Goal: Information Seeking & Learning: Learn about a topic

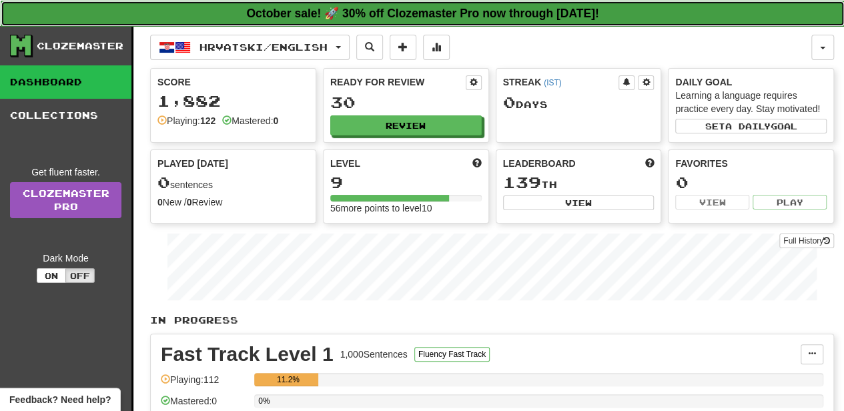
click at [366, 12] on strong "October sale! 🚀 30% off Clozemaster Pro now through [DATE]!" at bounding box center [422, 13] width 352 height 13
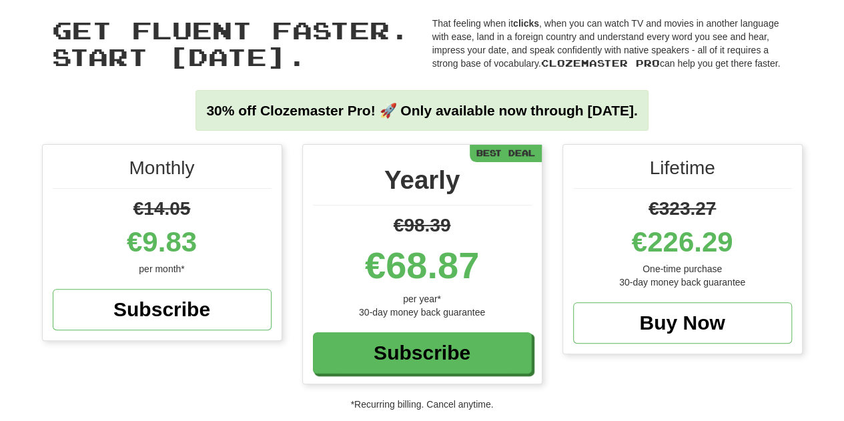
scroll to position [63, 0]
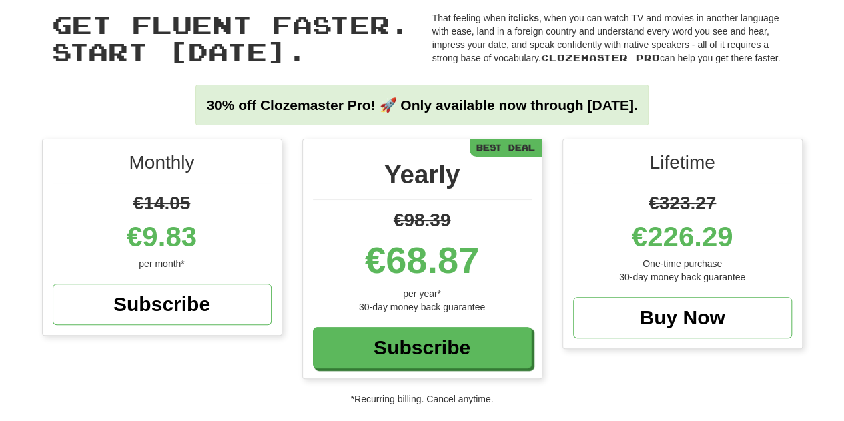
drag, startPoint x: 852, startPoint y: 47, endPoint x: 845, endPoint y: 41, distance: 9.0
drag, startPoint x: 199, startPoint y: 240, endPoint x: 133, endPoint y: 232, distance: 65.8
click at [133, 232] on div "€9.83" at bounding box center [162, 237] width 219 height 40
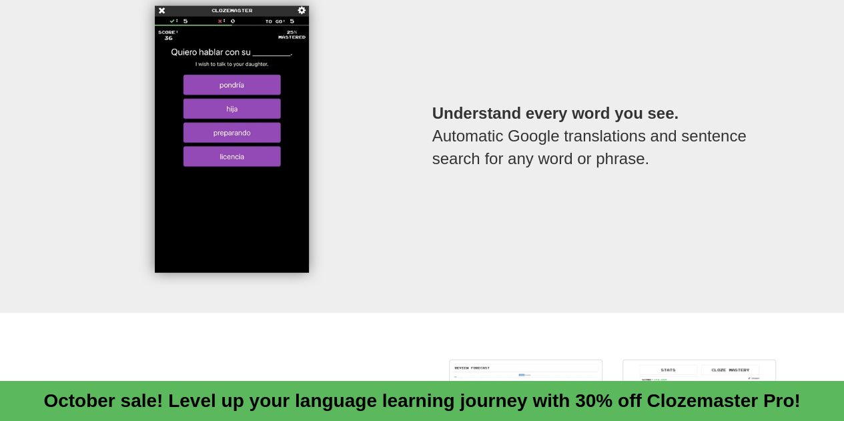
scroll to position [0, 0]
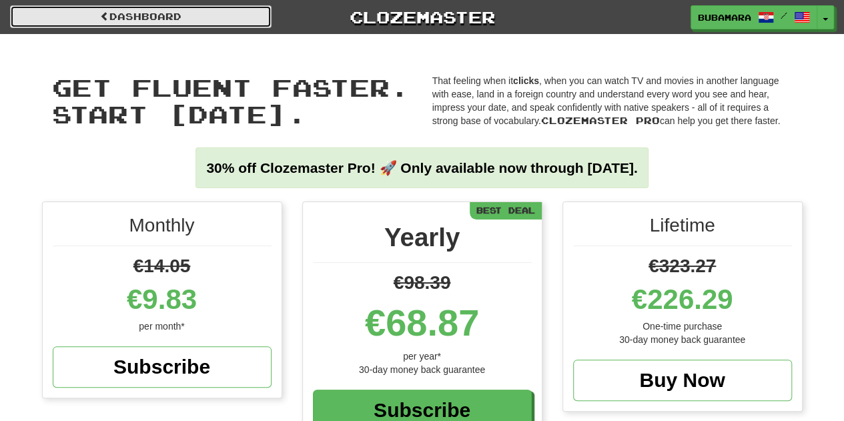
click at [186, 14] on link "Dashboard" at bounding box center [141, 16] width 262 height 23
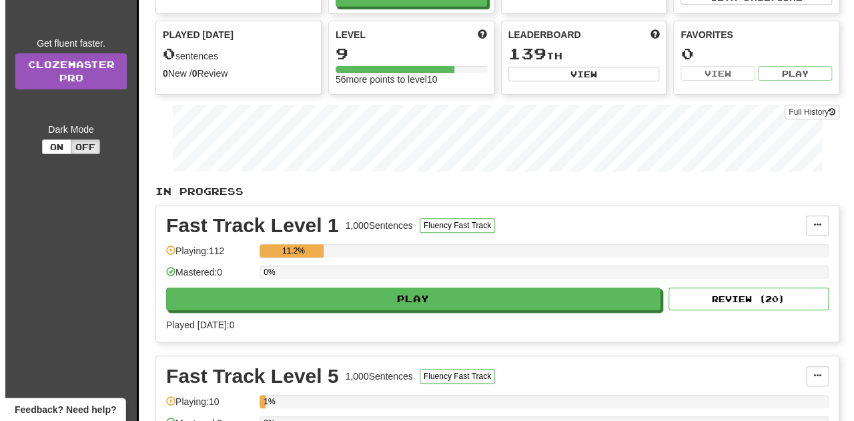
scroll to position [147, 0]
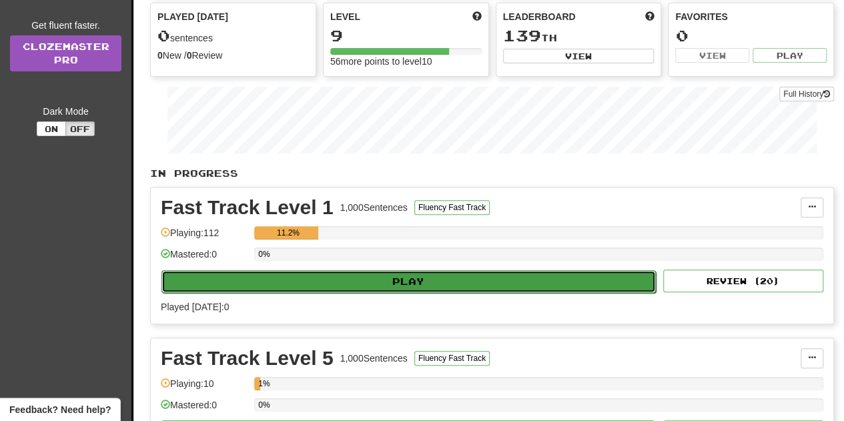
click at [458, 280] on button "Play" at bounding box center [408, 281] width 495 height 23
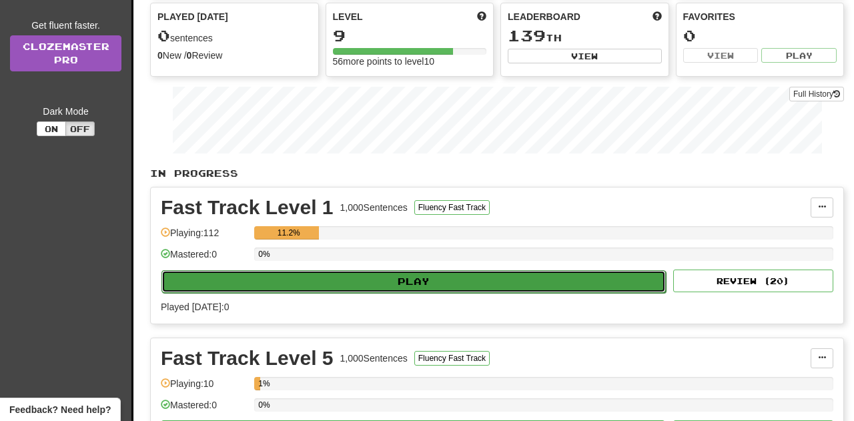
select select "**"
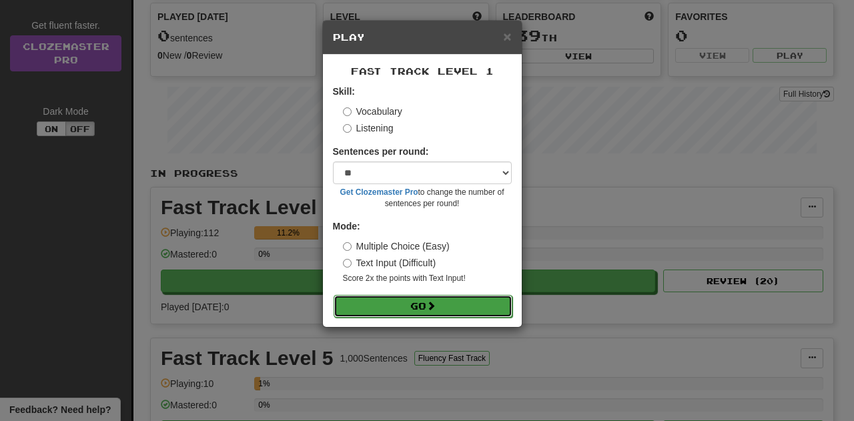
click at [436, 301] on span at bounding box center [430, 305] width 9 height 9
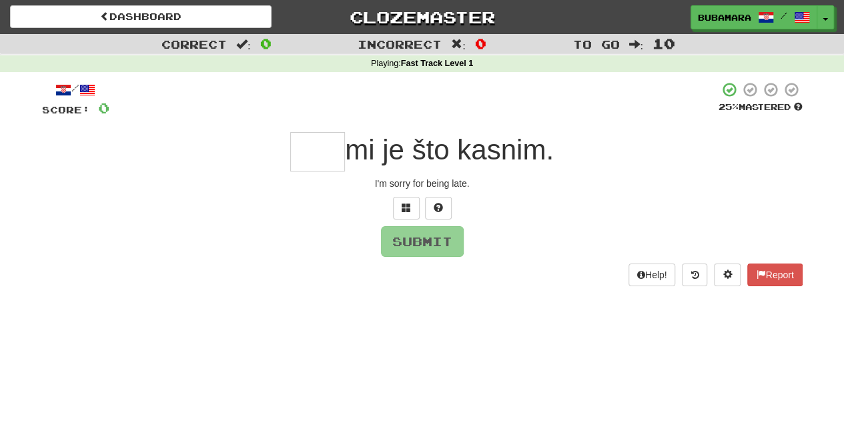
click at [323, 153] on input "text" at bounding box center [317, 151] width 55 height 39
type input "*"
click at [425, 243] on button "Submit" at bounding box center [423, 242] width 83 height 31
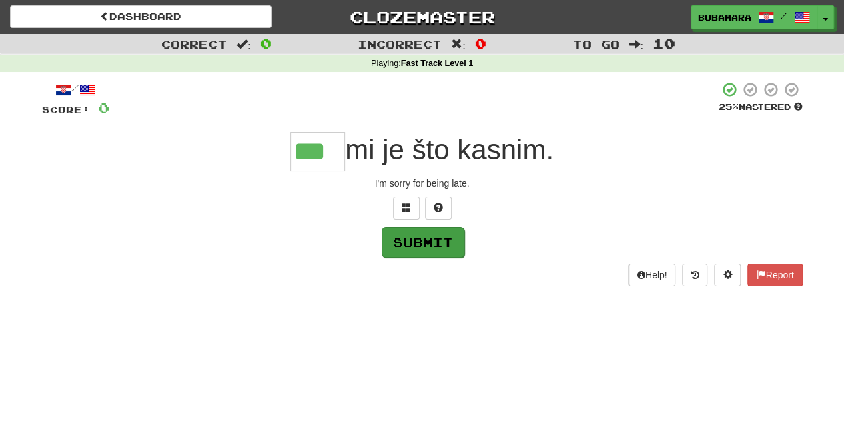
type input "***"
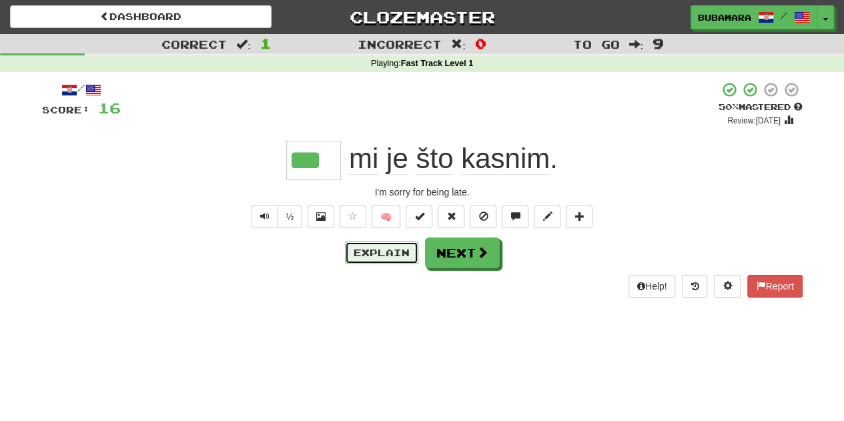
click at [384, 260] on button "Explain" at bounding box center [381, 253] width 73 height 23
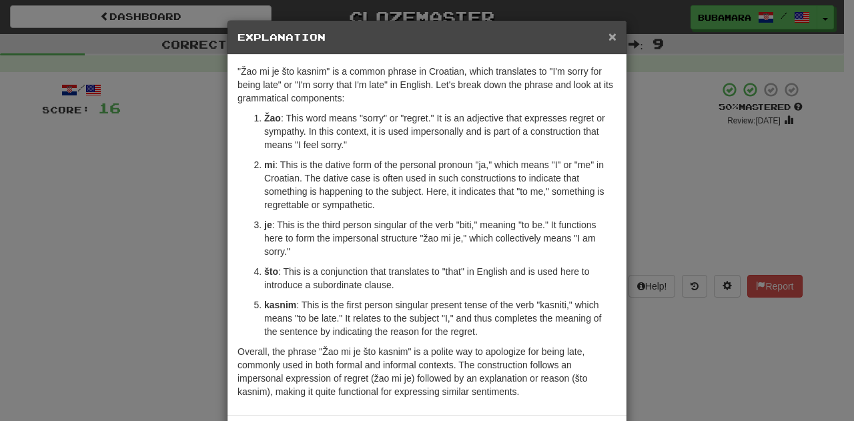
click at [609, 38] on span "×" at bounding box center [613, 36] width 8 height 15
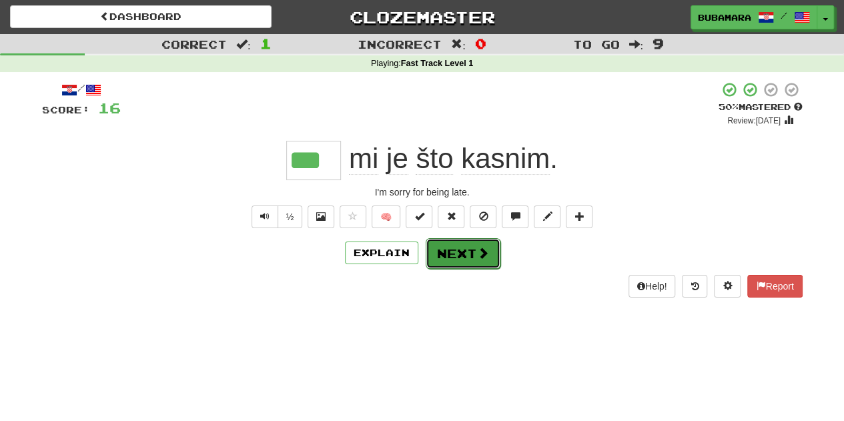
click at [443, 254] on button "Next" at bounding box center [463, 253] width 75 height 31
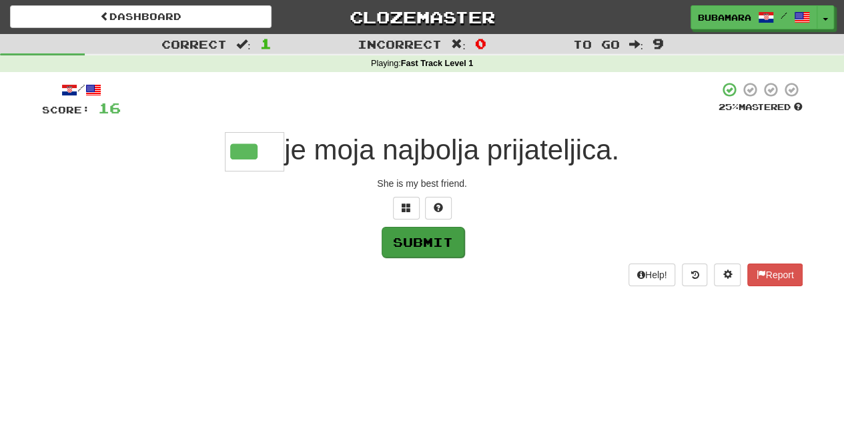
type input "***"
click at [430, 249] on button "Submit" at bounding box center [423, 242] width 83 height 31
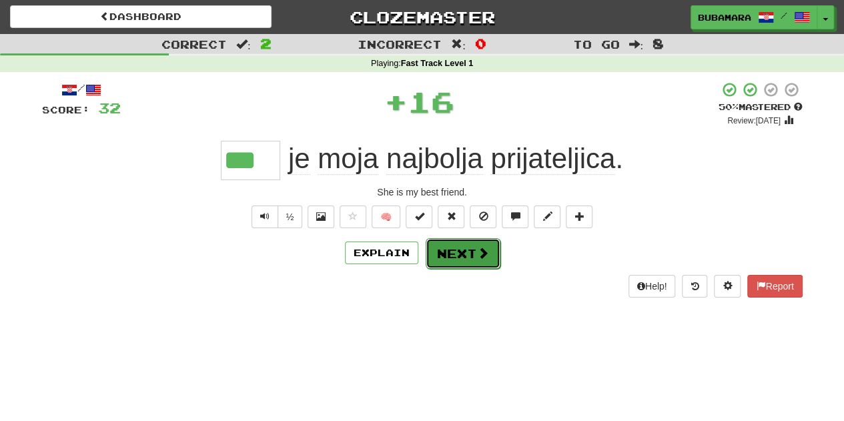
click at [456, 248] on button "Next" at bounding box center [463, 253] width 75 height 31
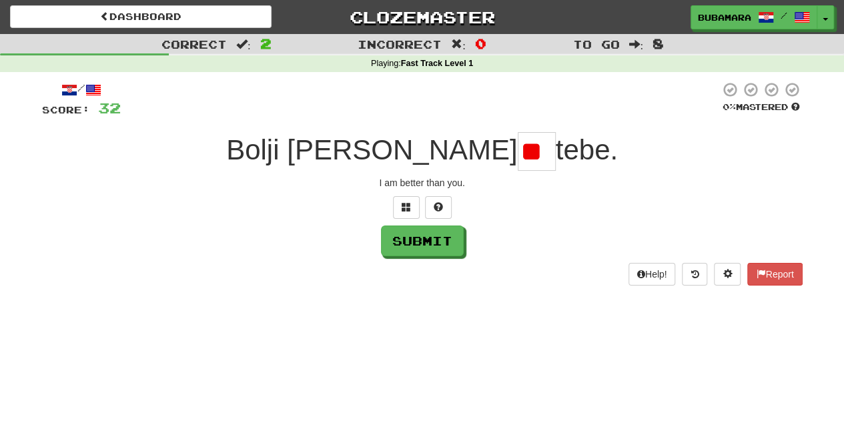
type input "*"
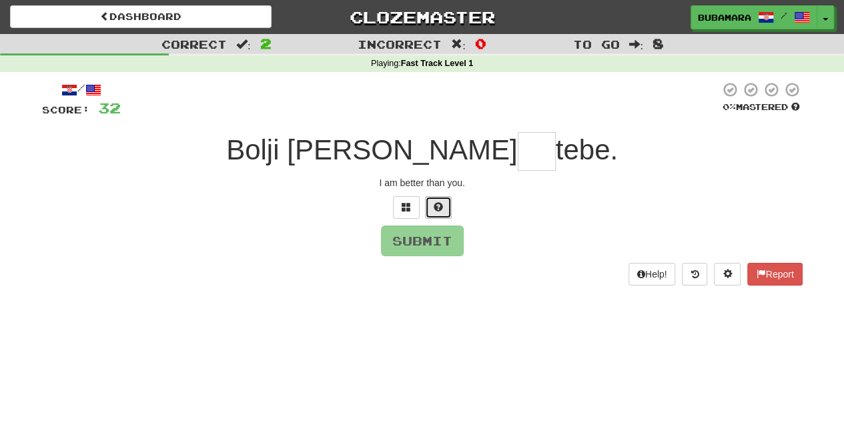
click at [439, 205] on span at bounding box center [438, 206] width 9 height 9
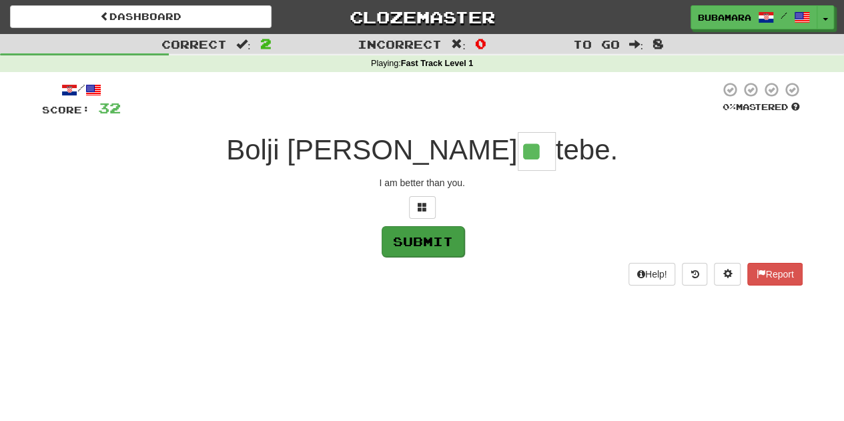
type input "**"
click at [422, 230] on button "Submit" at bounding box center [423, 241] width 83 height 31
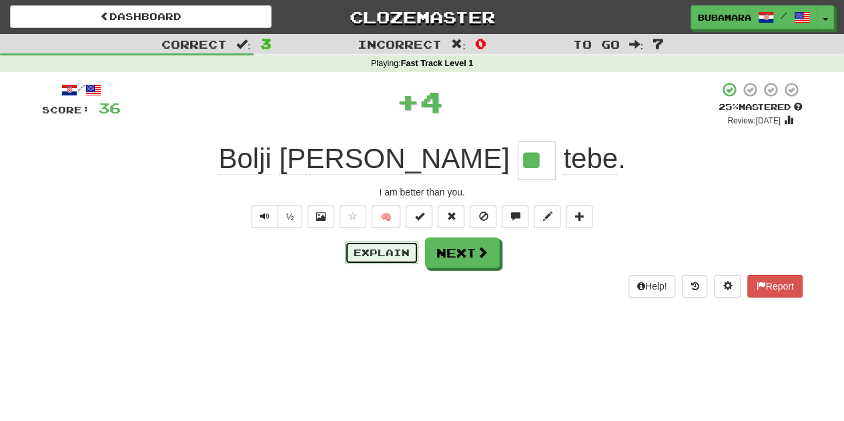
click at [362, 256] on button "Explain" at bounding box center [381, 253] width 73 height 23
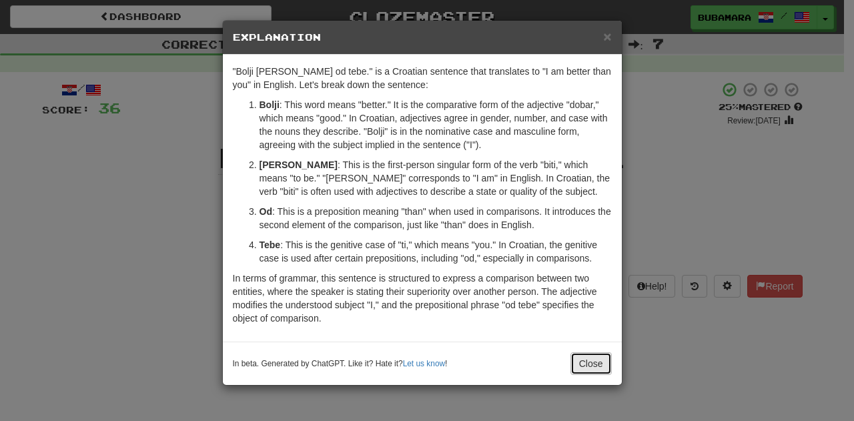
click at [591, 360] on button "Close" at bounding box center [591, 363] width 41 height 23
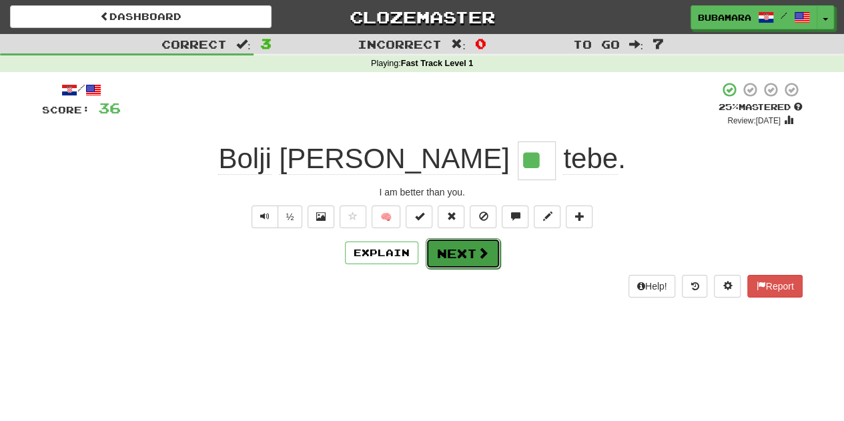
click at [466, 257] on button "Next" at bounding box center [463, 253] width 75 height 31
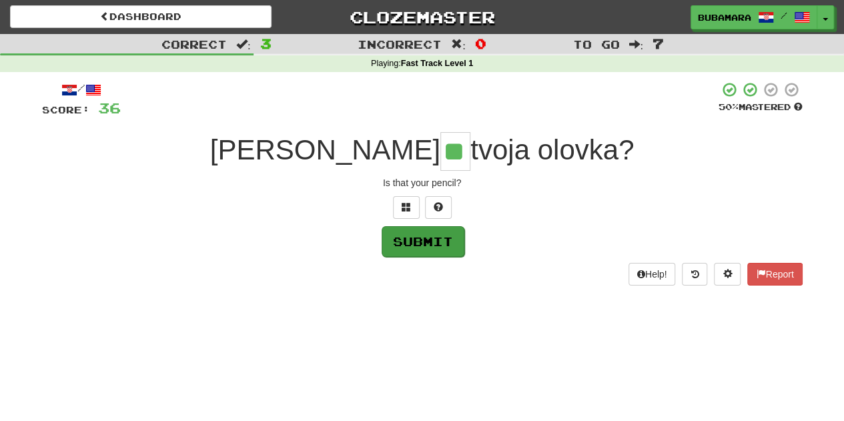
type input "**"
click at [439, 246] on button "Submit" at bounding box center [423, 241] width 83 height 31
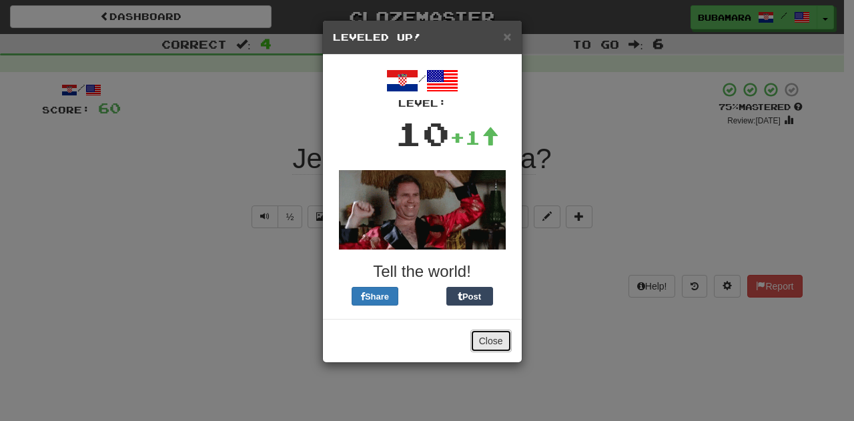
click at [490, 342] on button "Close" at bounding box center [490, 341] width 41 height 23
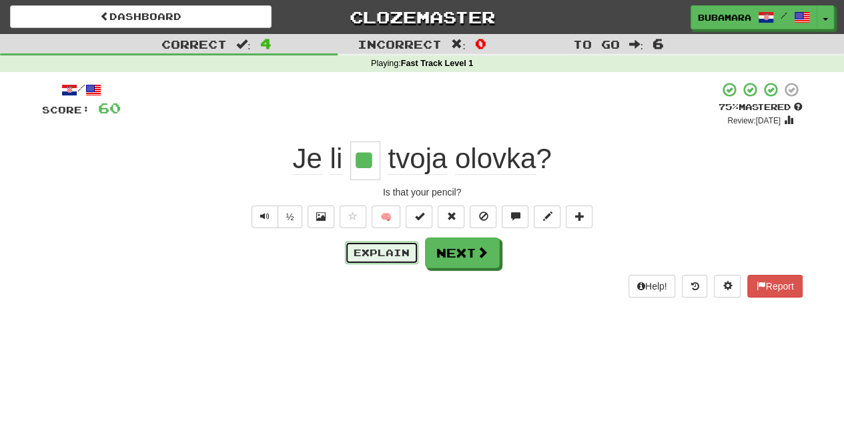
click at [370, 250] on button "Explain" at bounding box center [381, 253] width 73 height 23
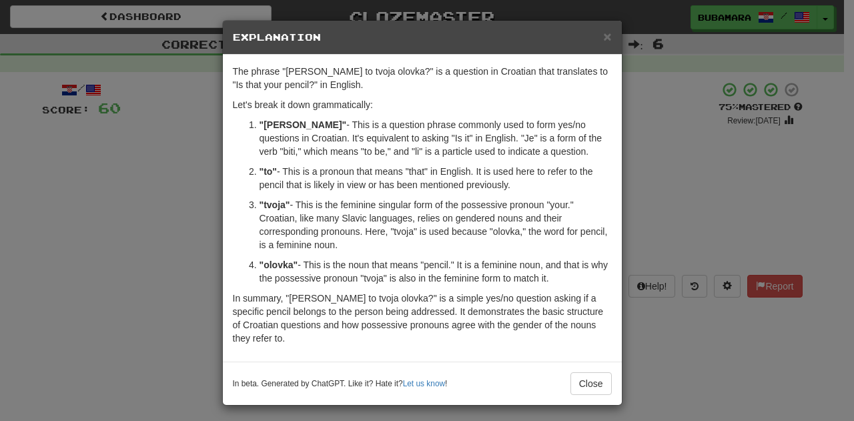
click at [616, 39] on div "× Explanation" at bounding box center [422, 38] width 399 height 34
click at [606, 33] on span "×" at bounding box center [607, 36] width 8 height 15
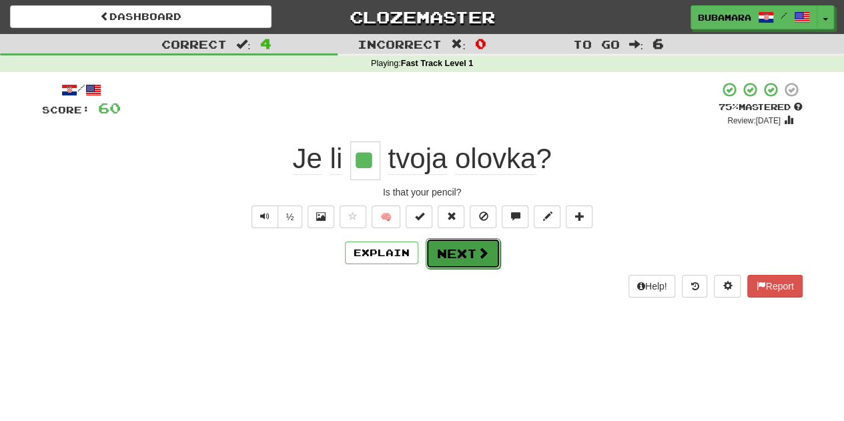
click at [460, 251] on button "Next" at bounding box center [463, 253] width 75 height 31
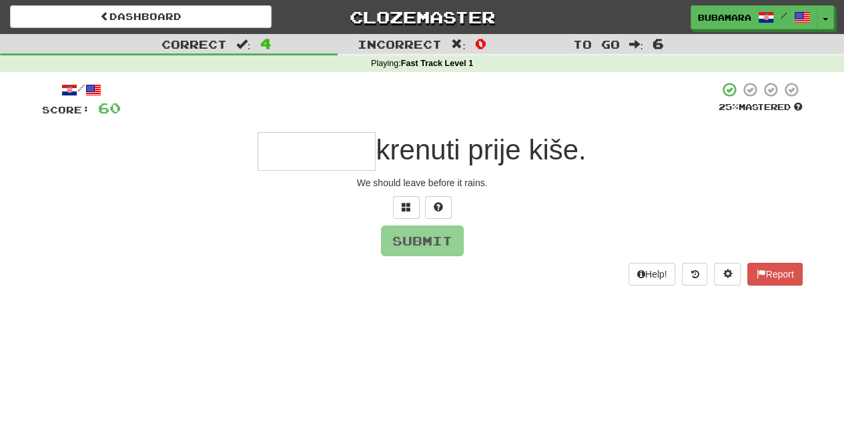
click at [342, 145] on input "text" at bounding box center [317, 151] width 118 height 39
type input "*"
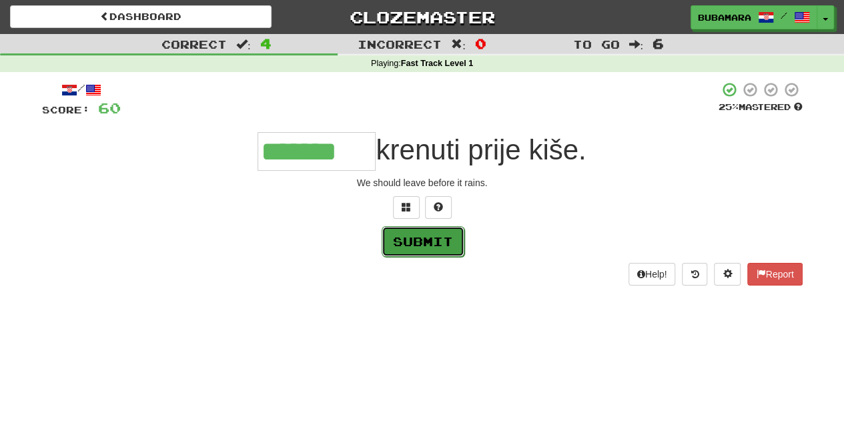
click at [424, 252] on button "Submit" at bounding box center [423, 241] width 83 height 31
type input "*******"
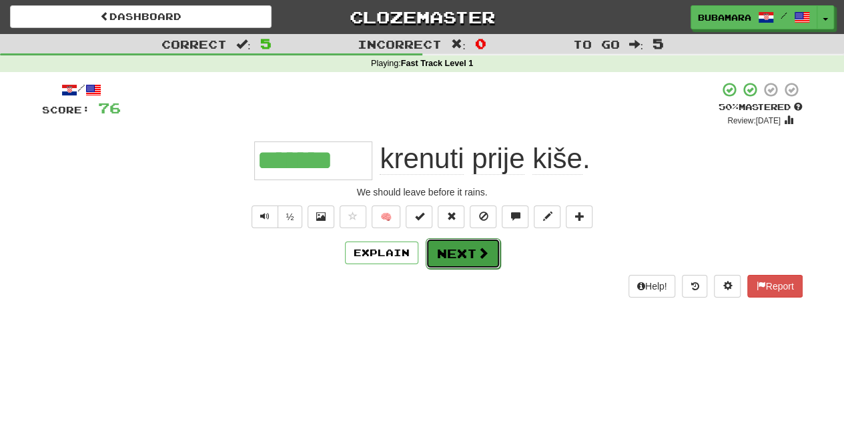
click at [464, 256] on button "Next" at bounding box center [463, 253] width 75 height 31
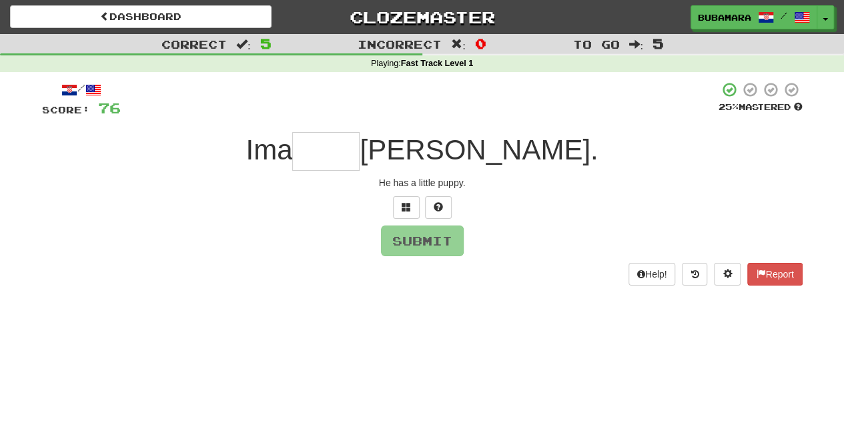
click at [360, 150] on input "text" at bounding box center [325, 151] width 67 height 39
type input "****"
click at [434, 242] on button "Submit" at bounding box center [423, 241] width 83 height 31
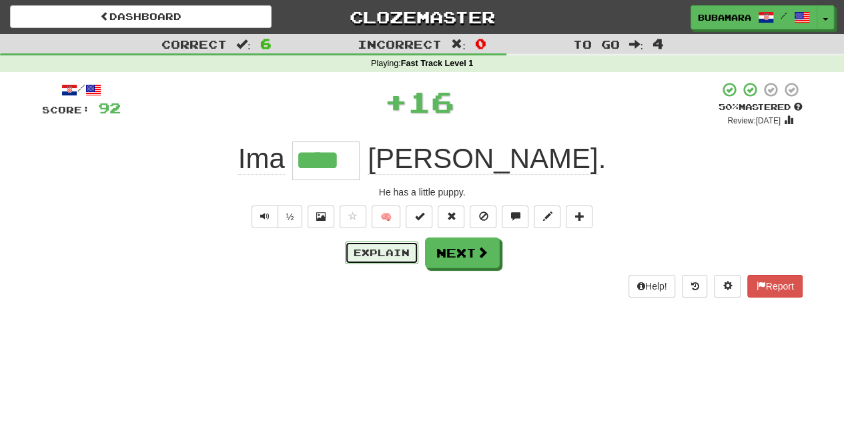
click at [394, 254] on button "Explain" at bounding box center [381, 253] width 73 height 23
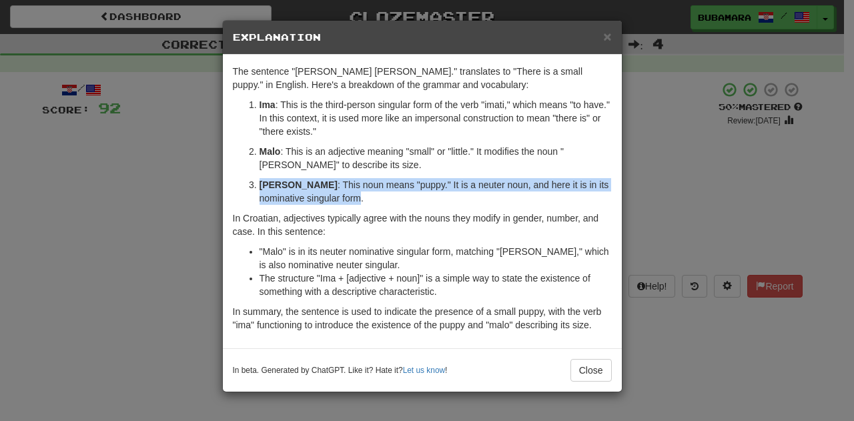
drag, startPoint x: 312, startPoint y: 201, endPoint x: 258, endPoint y: 185, distance: 57.0
click at [260, 185] on li "[PERSON_NAME] : This noun means "puppy." It is a neuter noun, and here it is in…" at bounding box center [436, 191] width 352 height 27
copy p "[PERSON_NAME] : This noun means "puppy." It is a neuter noun, and here it is in…"
click at [591, 370] on button "Close" at bounding box center [591, 370] width 41 height 23
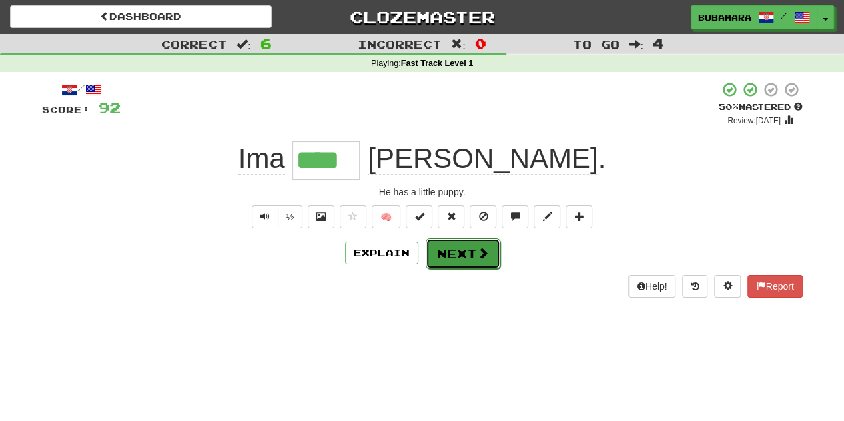
click at [478, 249] on span at bounding box center [483, 253] width 12 height 12
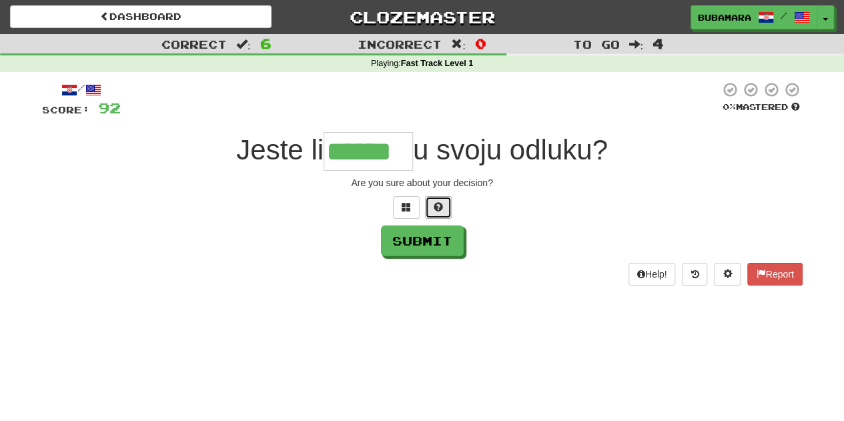
click at [438, 212] on span at bounding box center [438, 206] width 9 height 9
type input "*******"
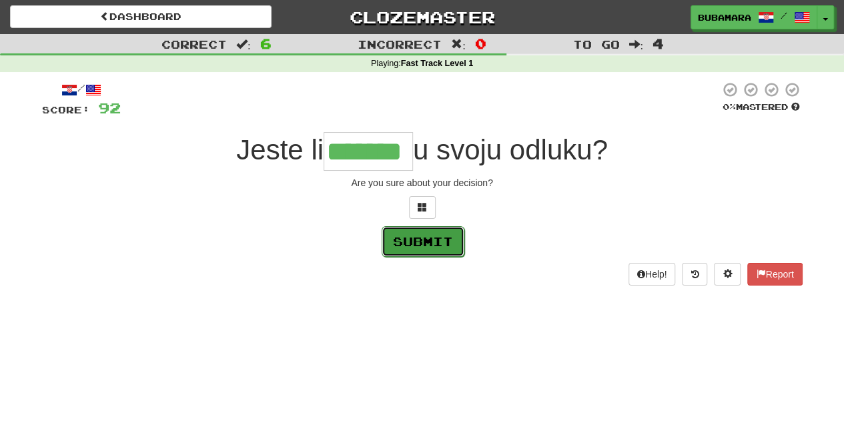
click at [428, 244] on button "Submit" at bounding box center [423, 241] width 83 height 31
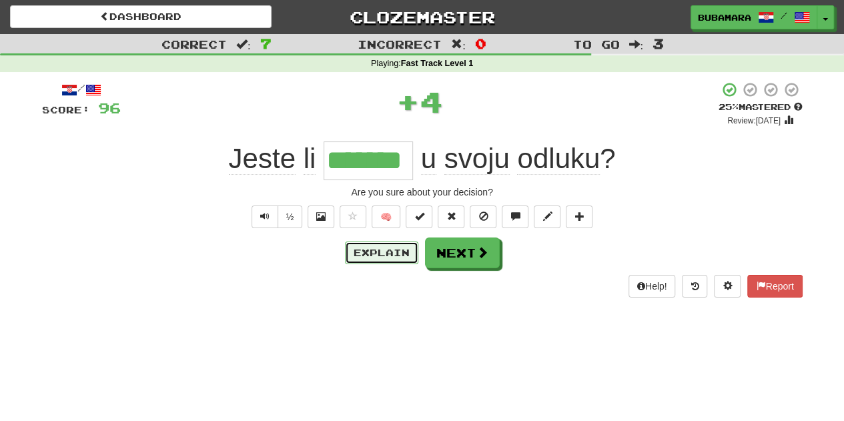
click at [398, 249] on button "Explain" at bounding box center [381, 253] width 73 height 23
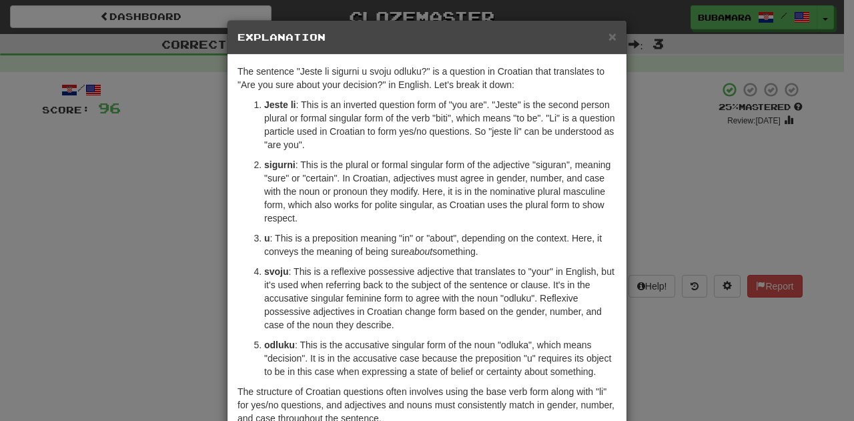
click at [614, 40] on div "× Explanation" at bounding box center [427, 38] width 399 height 34
click at [609, 35] on span "×" at bounding box center [613, 36] width 8 height 15
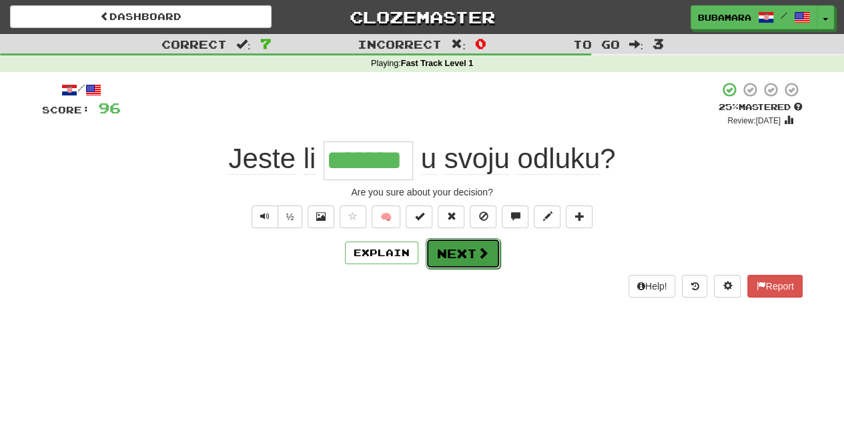
click at [438, 266] on button "Next" at bounding box center [463, 253] width 75 height 31
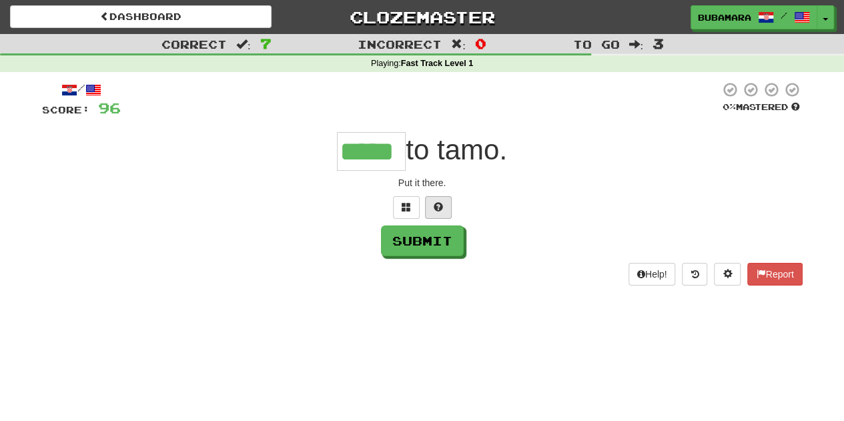
type input "*****"
click at [439, 205] on span at bounding box center [438, 206] width 9 height 9
click at [439, 205] on div at bounding box center [422, 207] width 761 height 23
click at [424, 208] on span at bounding box center [422, 206] width 9 height 9
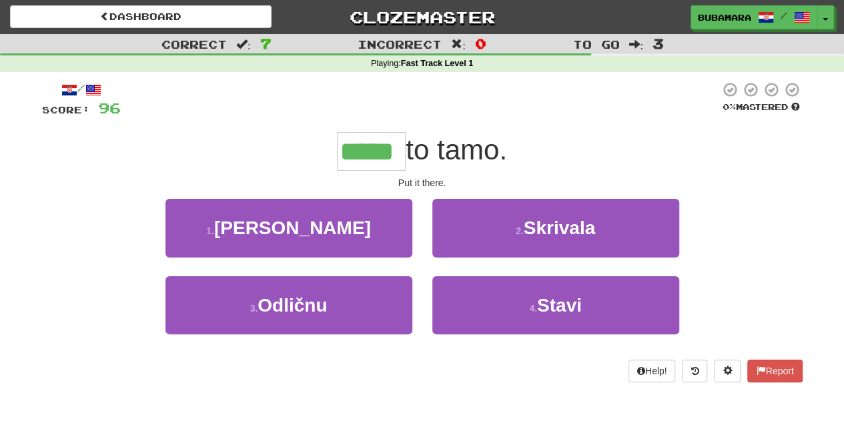
click at [545, 174] on div "/ Score: 96 0 % Mastered ***** to tamo. Put it there. 1 . Iz 2 . Skrivala 3 . O…" at bounding box center [422, 231] width 761 height 301
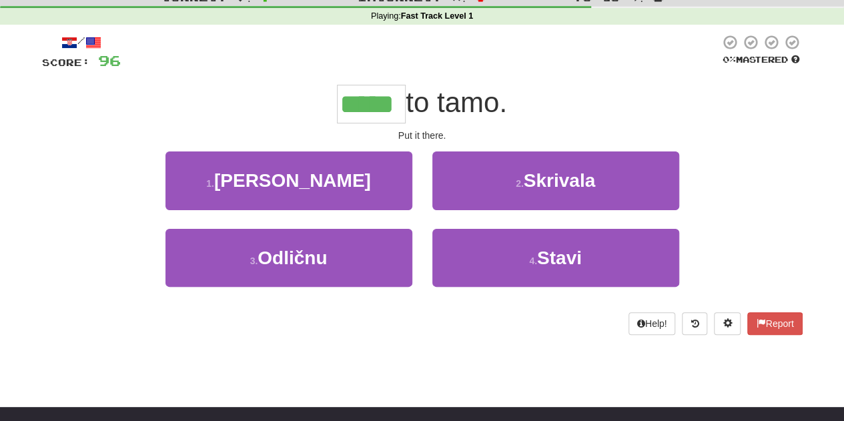
scroll to position [51, 0]
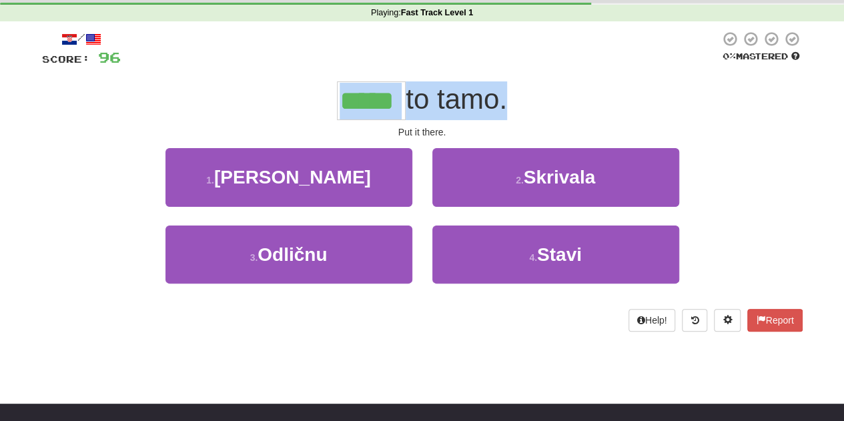
drag, startPoint x: 502, startPoint y: 106, endPoint x: 331, endPoint y: 99, distance: 171.0
click at [331, 99] on div "***** to tamo." at bounding box center [422, 100] width 761 height 39
copy div "to tamo"
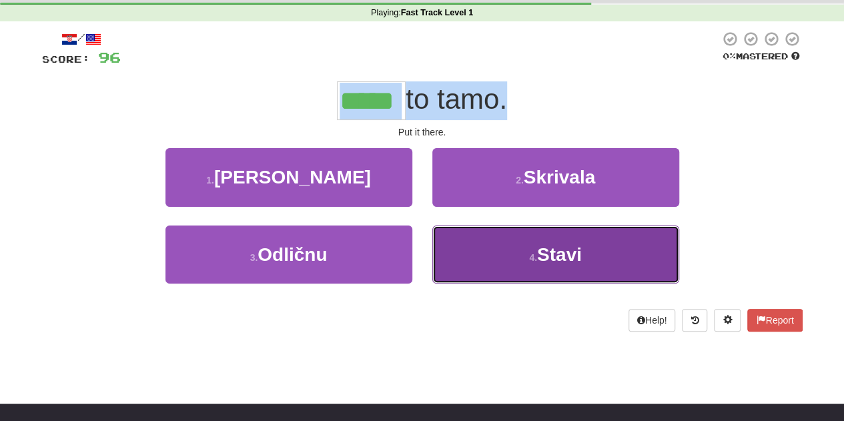
click at [533, 262] on button "4 . Stavi" at bounding box center [555, 255] width 247 height 58
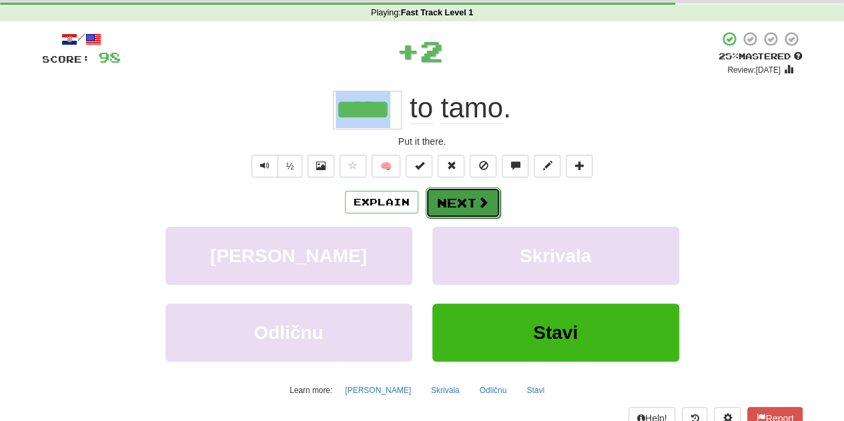
click at [468, 194] on button "Next" at bounding box center [463, 203] width 75 height 31
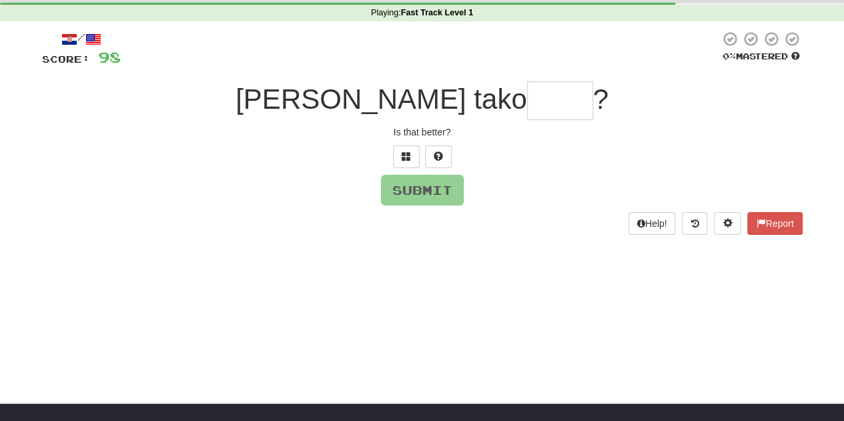
click at [527, 94] on input "text" at bounding box center [560, 100] width 66 height 39
type input "*****"
click at [422, 196] on button "Submit" at bounding box center [423, 191] width 83 height 31
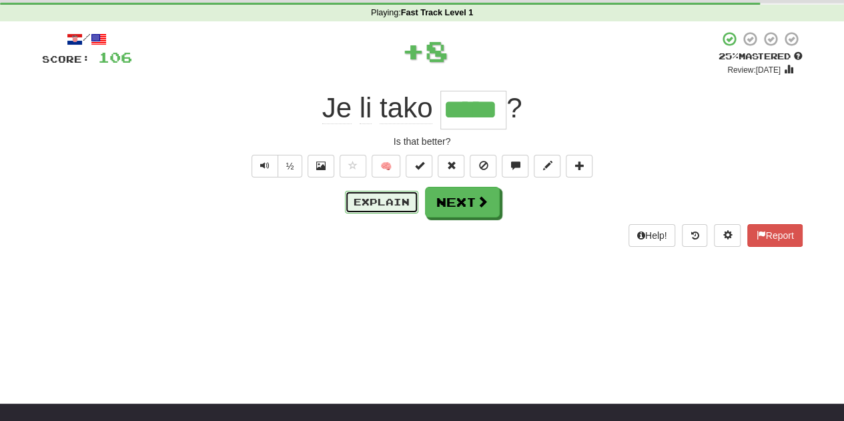
click at [391, 202] on button "Explain" at bounding box center [381, 202] width 73 height 23
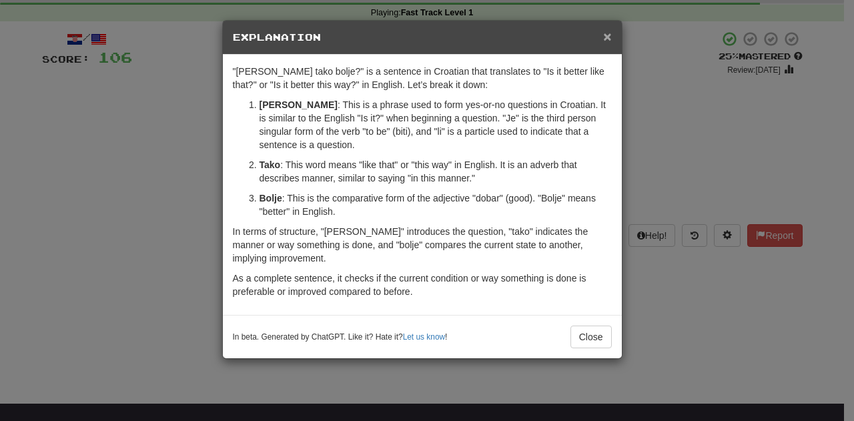
click at [610, 35] on span "×" at bounding box center [607, 36] width 8 height 15
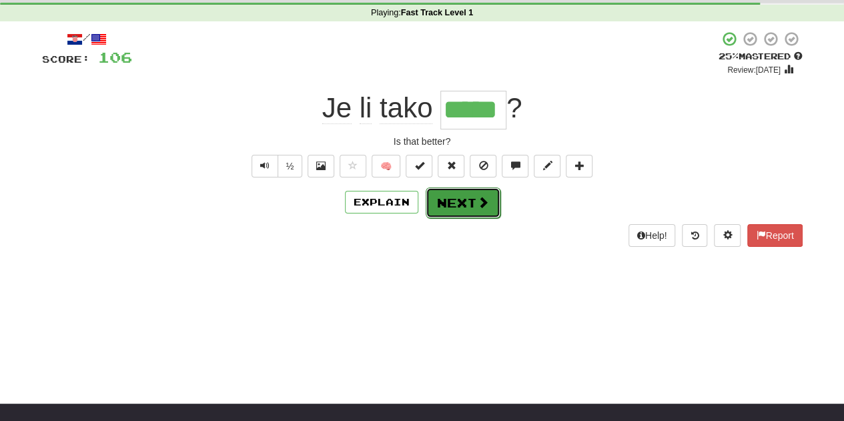
click at [462, 189] on button "Next" at bounding box center [463, 203] width 75 height 31
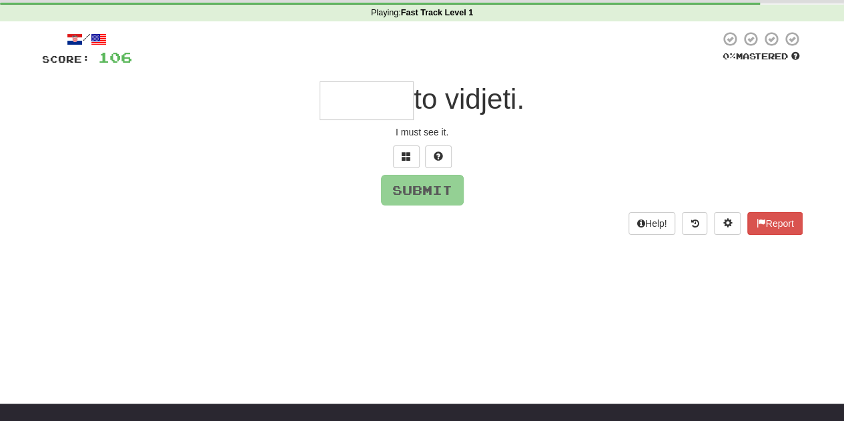
click at [398, 103] on input "text" at bounding box center [367, 100] width 94 height 39
type input "*****"
click at [421, 189] on button "Submit" at bounding box center [423, 191] width 83 height 31
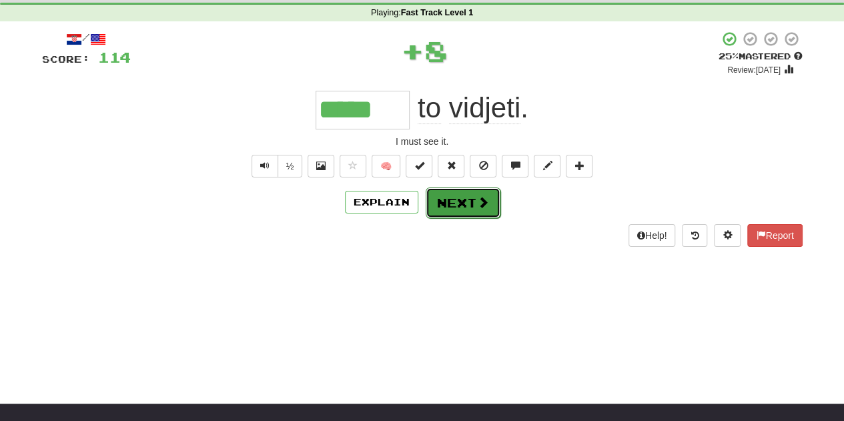
click at [452, 205] on button "Next" at bounding box center [463, 203] width 75 height 31
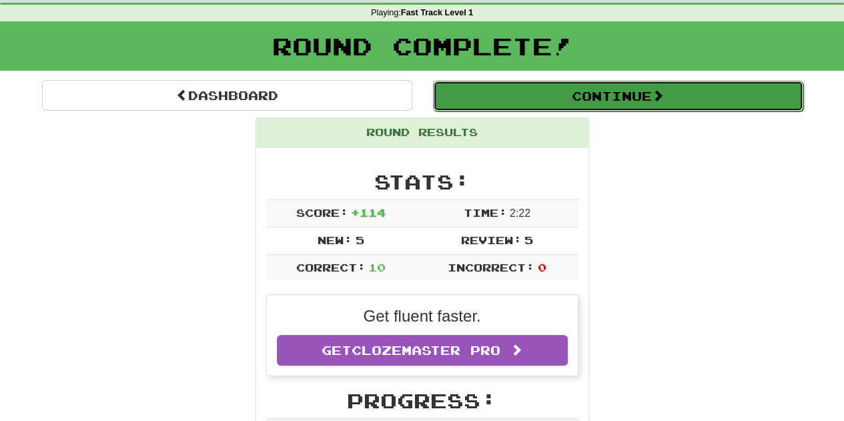
click at [543, 106] on button "Continue" at bounding box center [618, 96] width 370 height 31
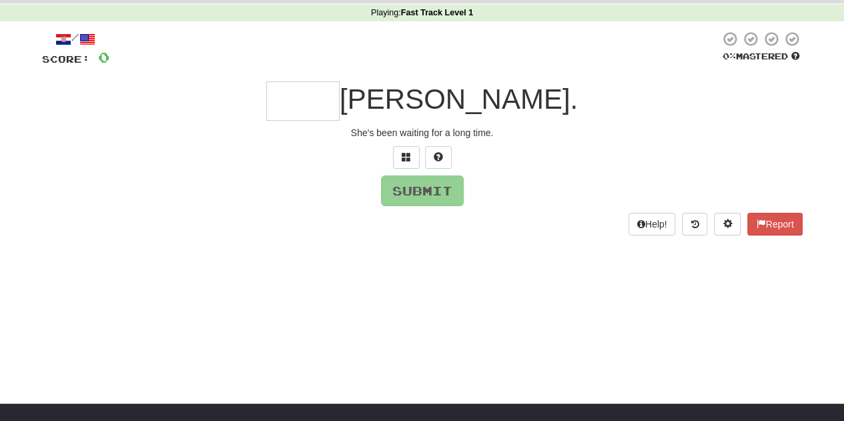
click at [340, 113] on input "text" at bounding box center [302, 100] width 73 height 39
type input "*"
click at [434, 161] on span at bounding box center [438, 156] width 9 height 9
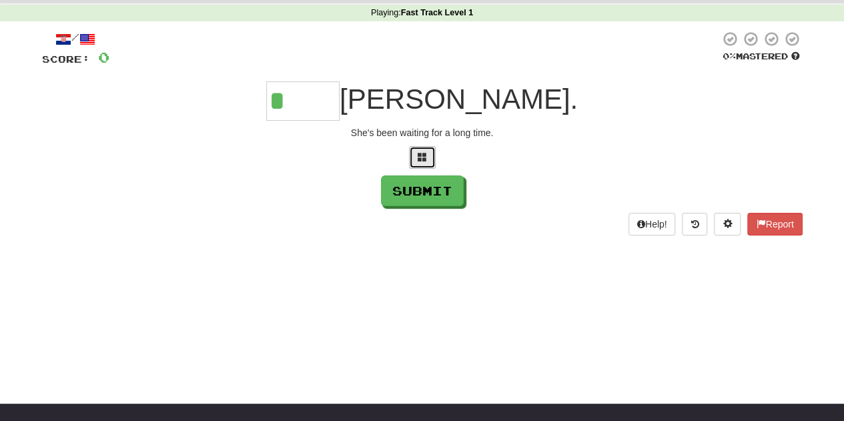
click at [418, 157] on span at bounding box center [422, 156] width 9 height 9
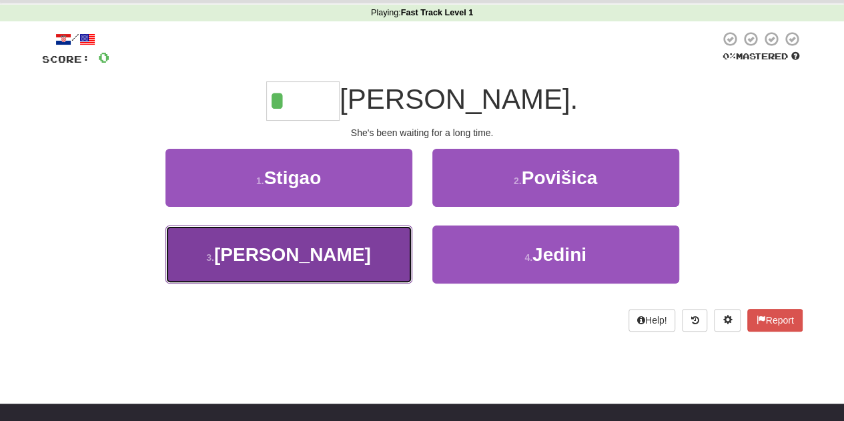
click at [336, 268] on button "3 . [PERSON_NAME]" at bounding box center [289, 255] width 247 height 58
type input "****"
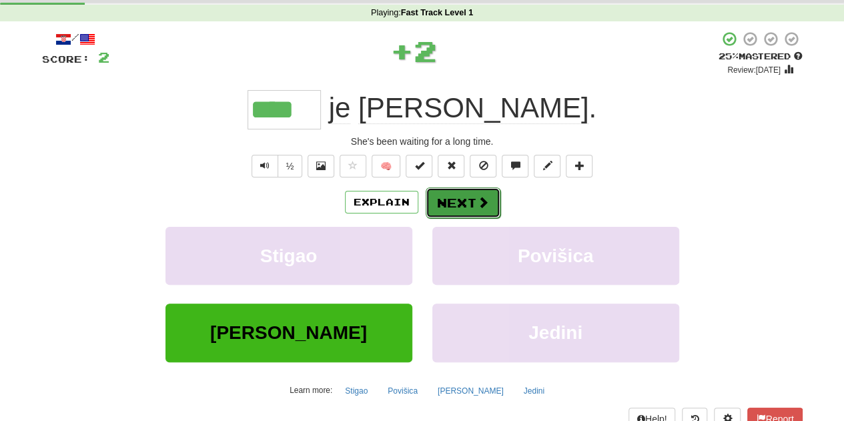
click at [446, 205] on button "Next" at bounding box center [463, 203] width 75 height 31
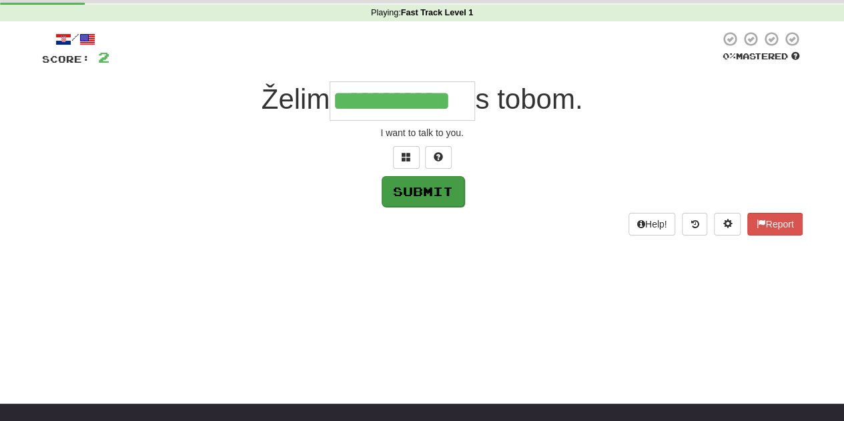
type input "**********"
click at [426, 198] on button "Submit" at bounding box center [423, 191] width 83 height 31
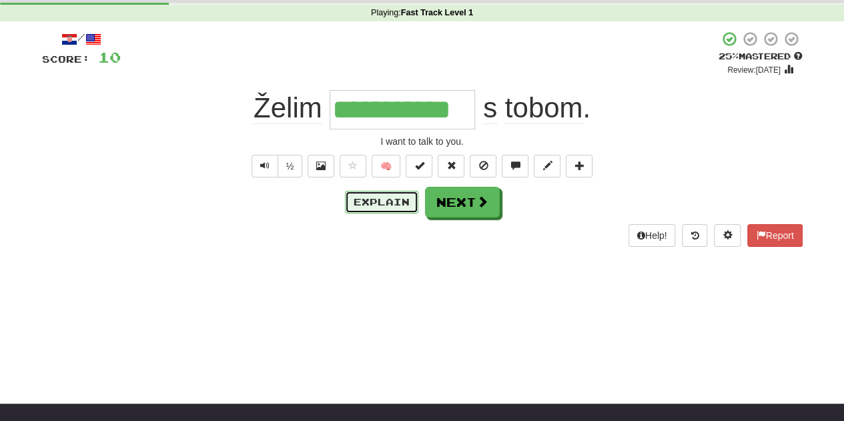
click at [362, 205] on button "Explain" at bounding box center [381, 202] width 73 height 23
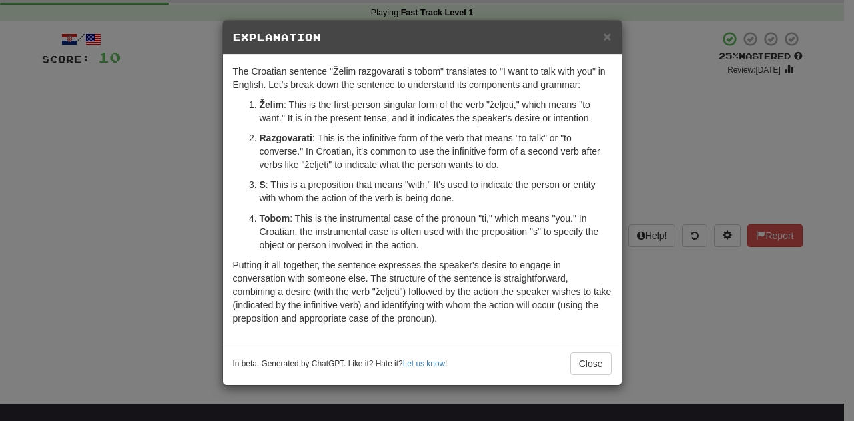
click at [599, 43] on h5 "Explanation" at bounding box center [422, 37] width 379 height 13
click at [609, 31] on span "×" at bounding box center [607, 36] width 8 height 15
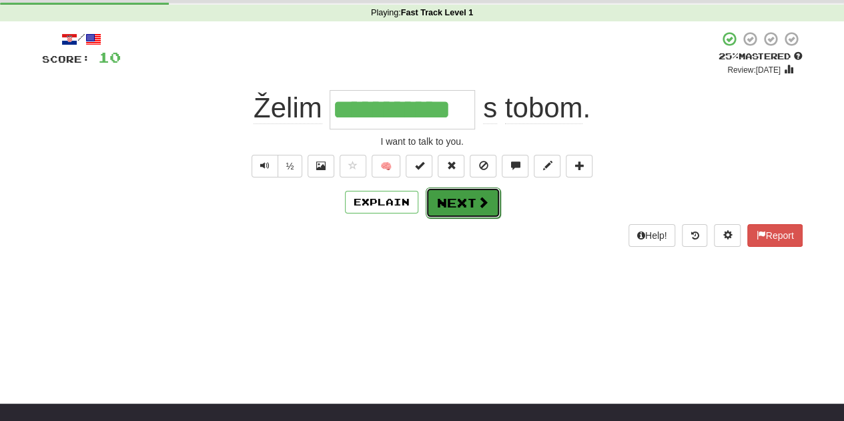
click at [466, 205] on button "Next" at bounding box center [463, 203] width 75 height 31
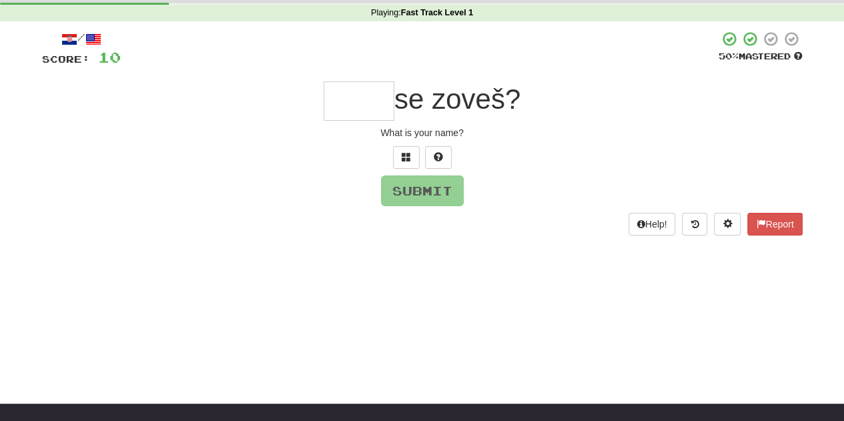
click at [354, 106] on input "text" at bounding box center [359, 100] width 71 height 39
type input "****"
click at [418, 181] on button "Submit" at bounding box center [423, 191] width 83 height 31
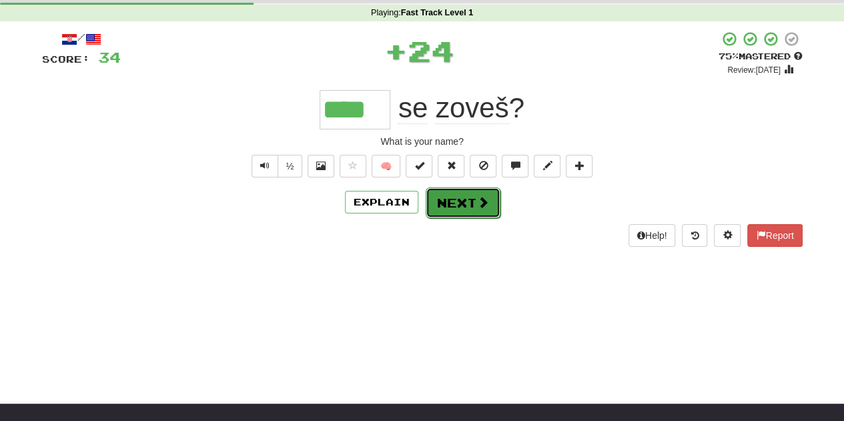
click at [455, 201] on button "Next" at bounding box center [463, 203] width 75 height 31
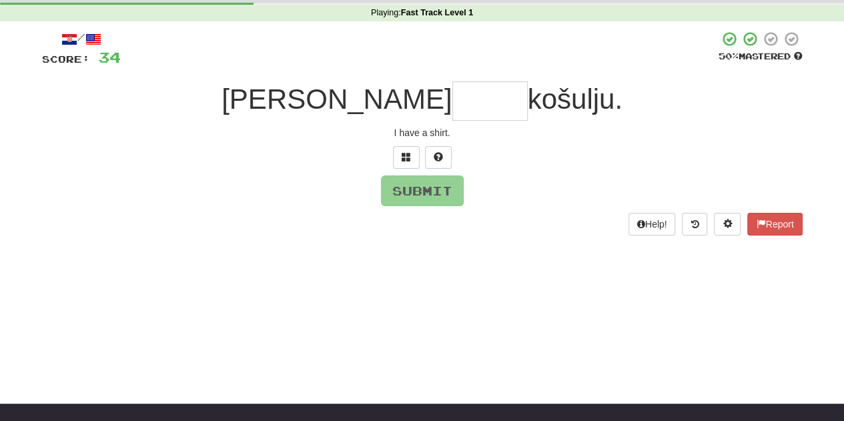
click at [452, 105] on input "text" at bounding box center [489, 100] width 75 height 39
type input "****"
click at [528, 106] on span "košulju." at bounding box center [575, 98] width 95 height 31
click at [418, 189] on button "Submit" at bounding box center [423, 191] width 83 height 31
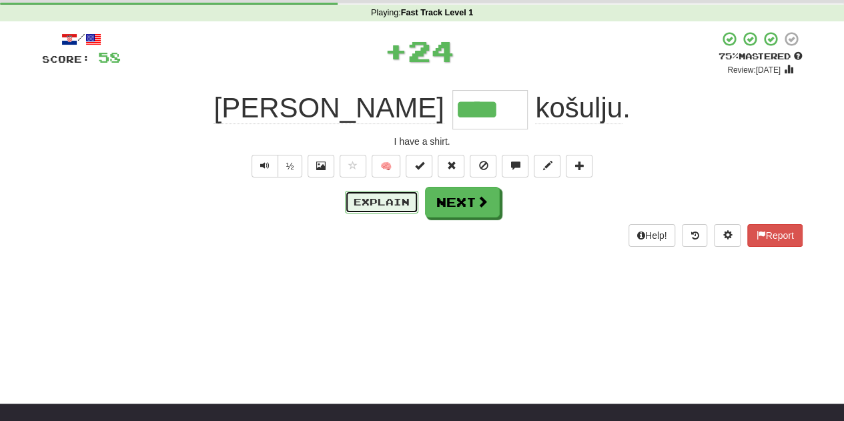
click at [393, 200] on button "Explain" at bounding box center [381, 202] width 73 height 23
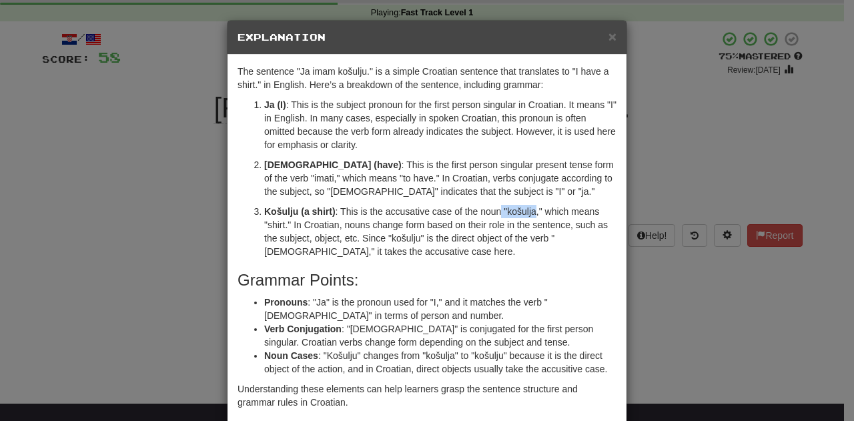
drag, startPoint x: 497, startPoint y: 212, endPoint x: 532, endPoint y: 210, distance: 35.4
click at [532, 210] on p "Košulju (a shirt) : This is the accusative case of the noun "košulja," which me…" at bounding box center [440, 231] width 352 height 53
copy p ""košulja"
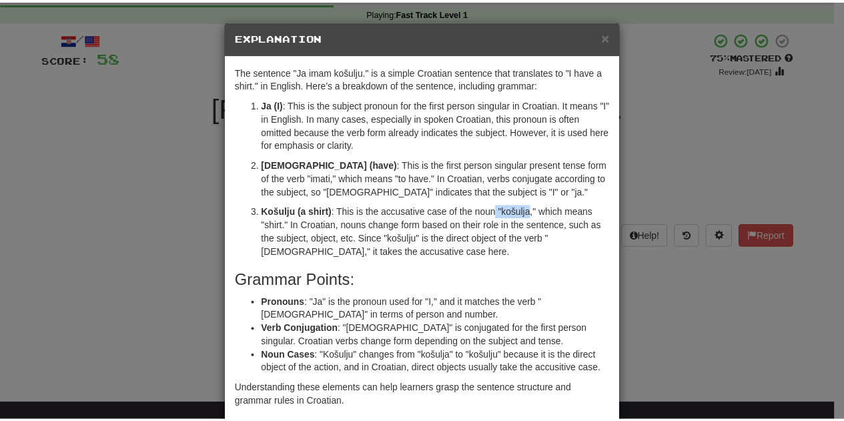
scroll to position [67, 0]
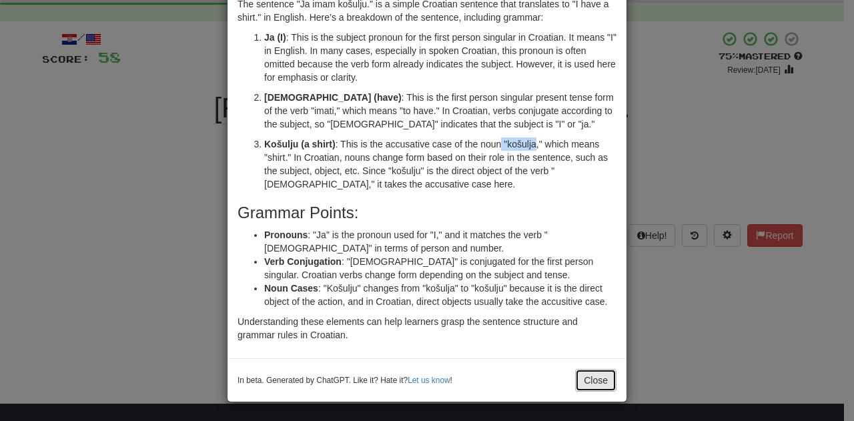
click at [605, 381] on button "Close" at bounding box center [595, 380] width 41 height 23
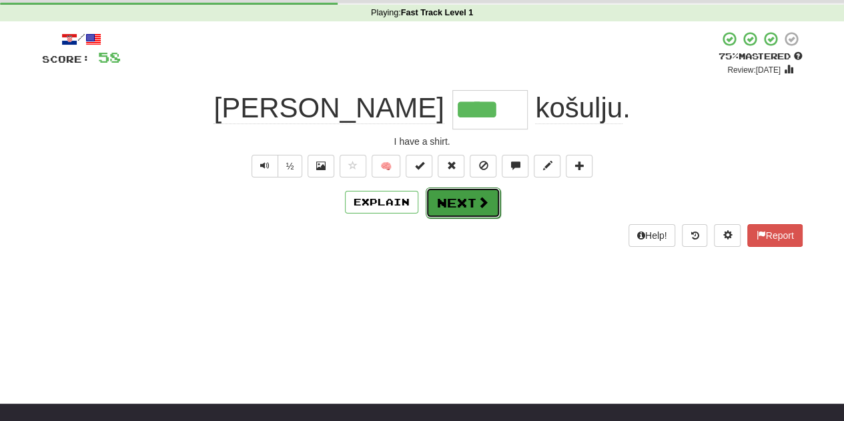
click at [458, 198] on button "Next" at bounding box center [463, 203] width 75 height 31
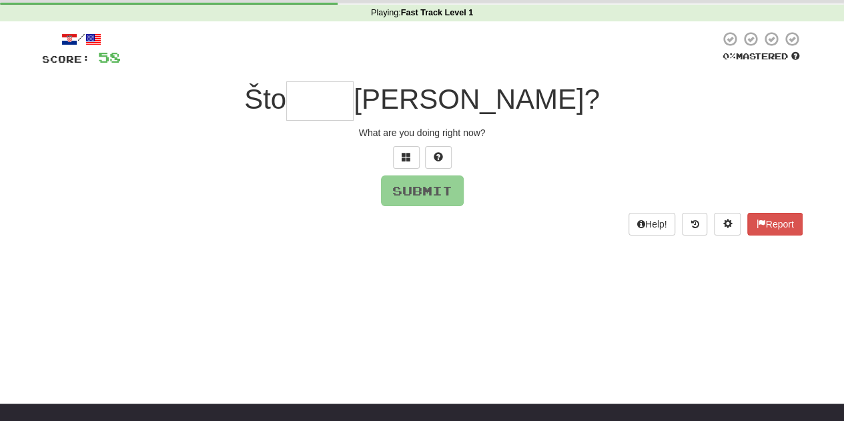
click at [354, 97] on input "text" at bounding box center [319, 100] width 67 height 39
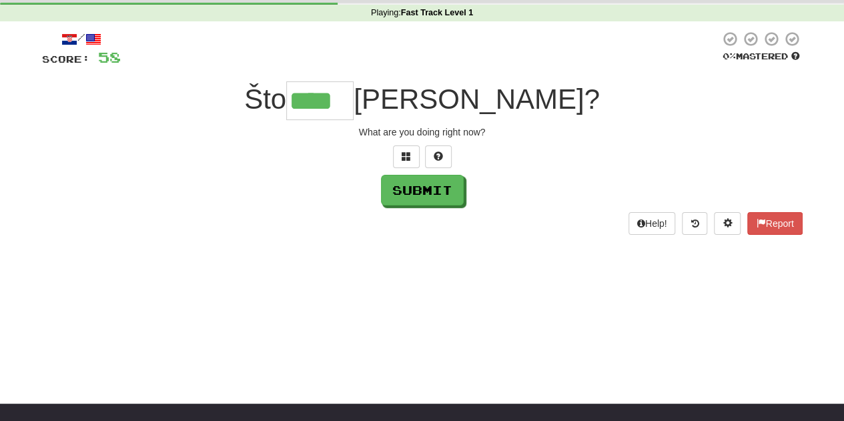
scroll to position [0, 0]
type input "*****"
click at [422, 190] on button "Submit" at bounding box center [423, 191] width 83 height 31
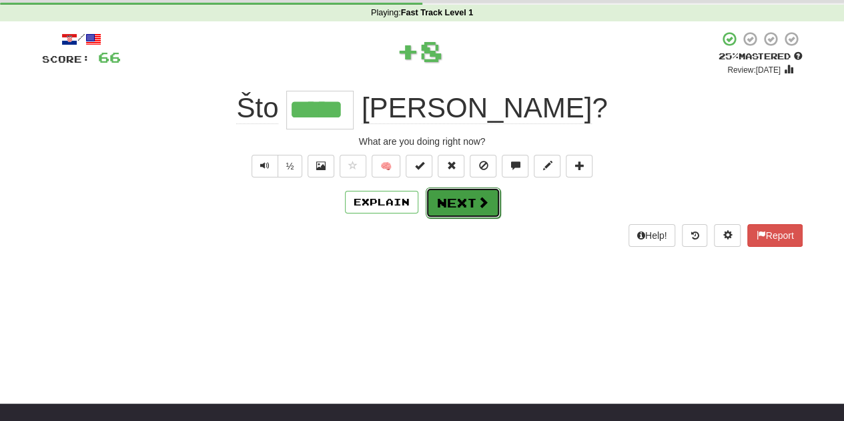
click at [443, 204] on button "Next" at bounding box center [463, 203] width 75 height 31
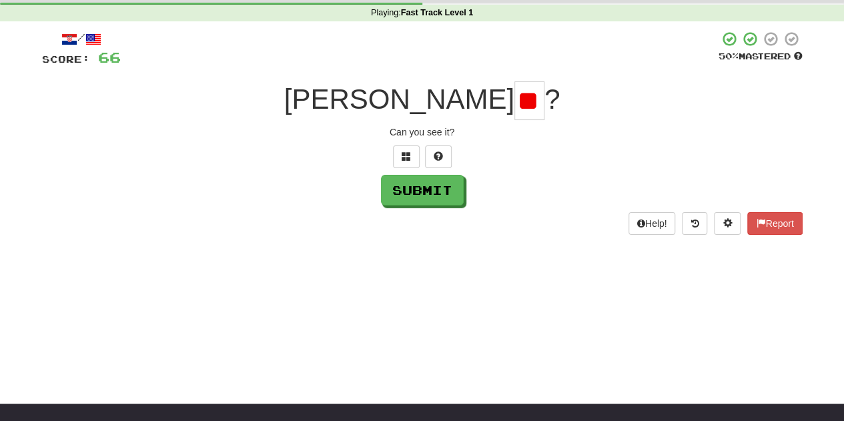
scroll to position [0, 4]
type input "*"
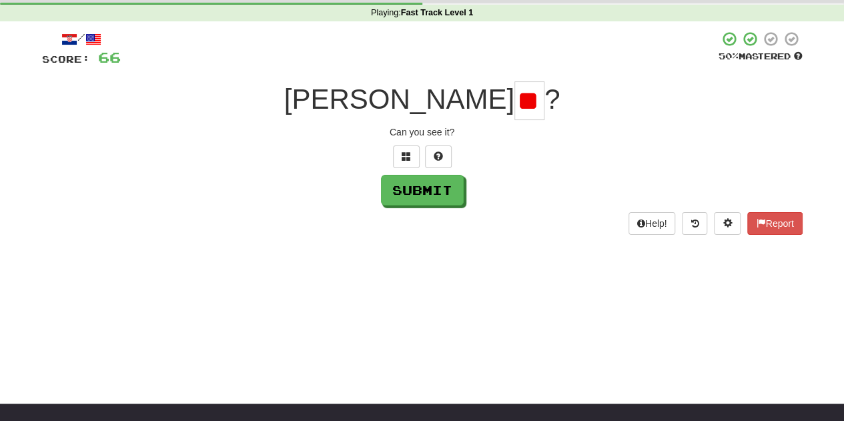
type input "*"
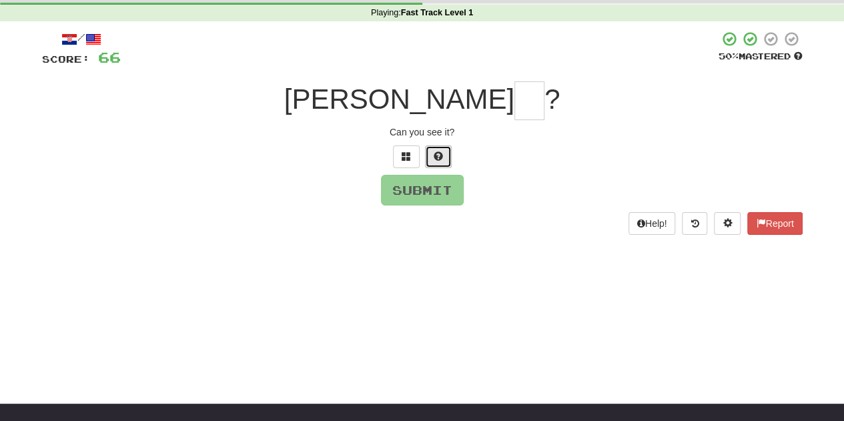
click at [441, 159] on span at bounding box center [438, 155] width 9 height 9
type input "**"
click at [418, 192] on button "Submit" at bounding box center [423, 191] width 83 height 31
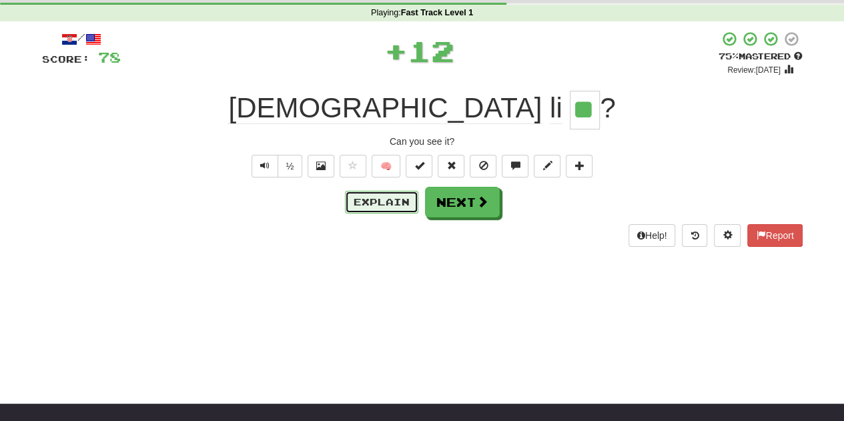
click at [388, 197] on button "Explain" at bounding box center [381, 202] width 73 height 23
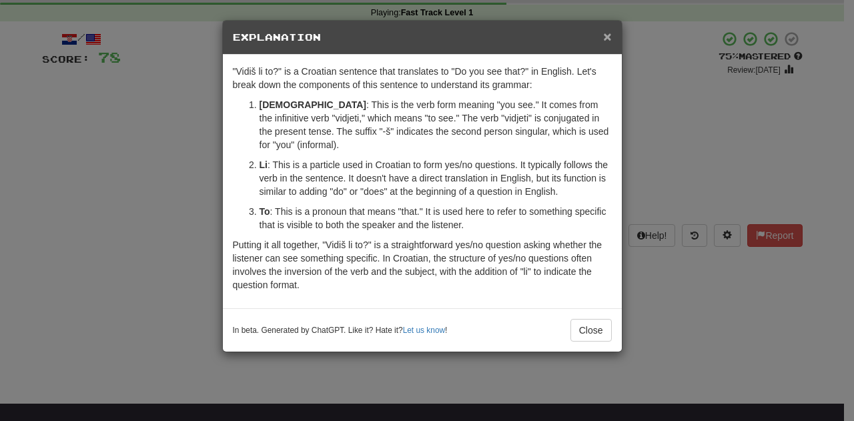
click at [605, 41] on span "×" at bounding box center [607, 36] width 8 height 15
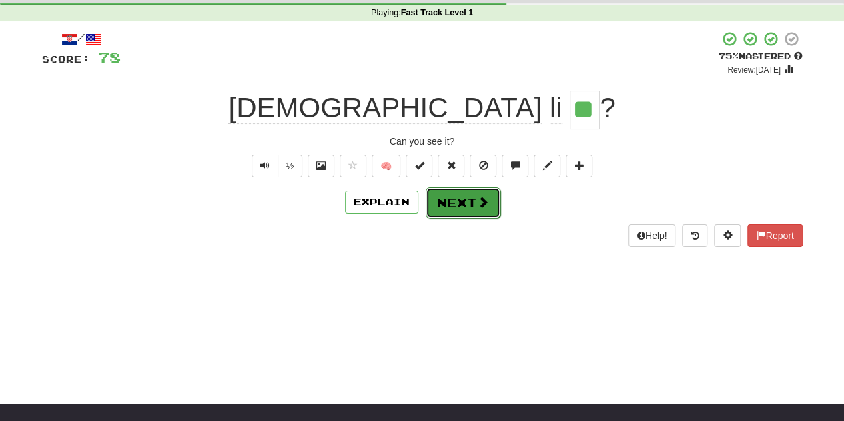
click at [455, 203] on button "Next" at bounding box center [463, 203] width 75 height 31
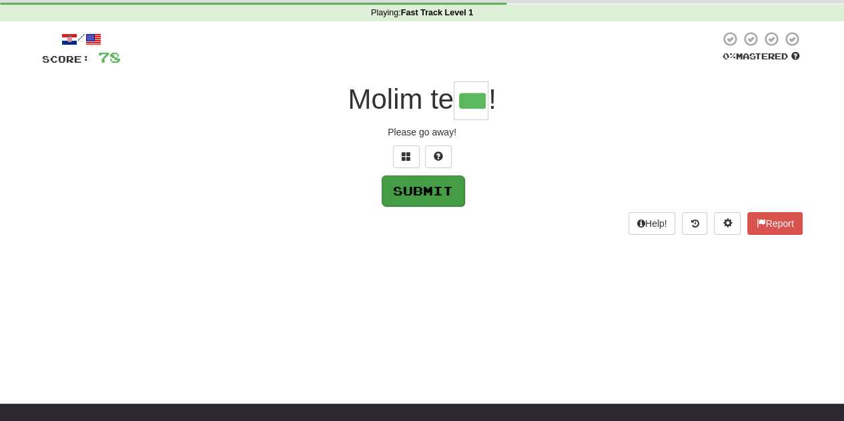
type input "***"
click at [431, 191] on button "Submit" at bounding box center [423, 191] width 83 height 31
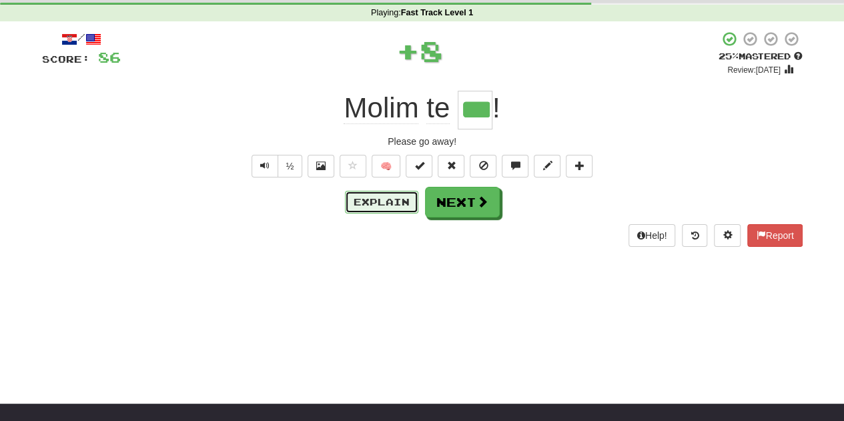
click at [388, 208] on button "Explain" at bounding box center [381, 202] width 73 height 23
